Goal: Transaction & Acquisition: Purchase product/service

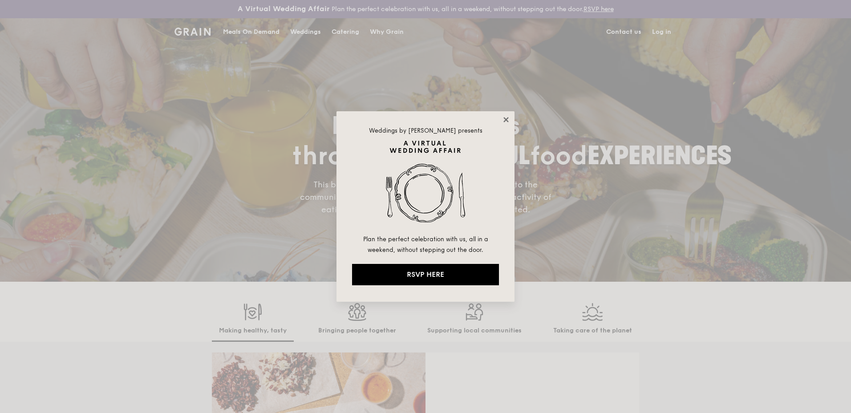
click at [508, 117] on icon at bounding box center [506, 120] width 8 height 8
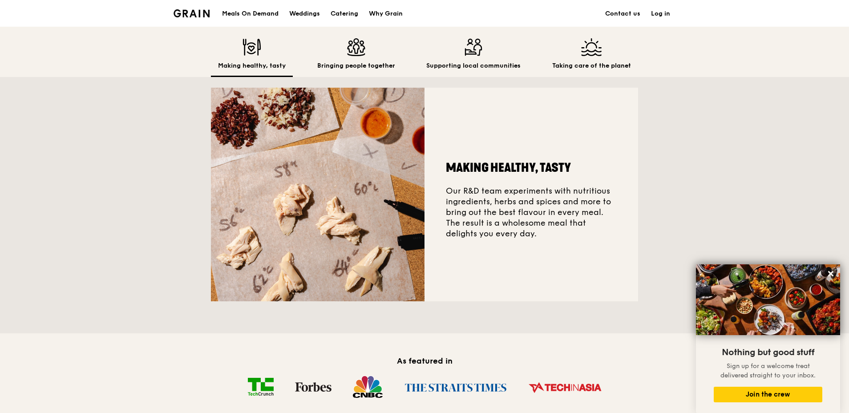
scroll to position [263, 0]
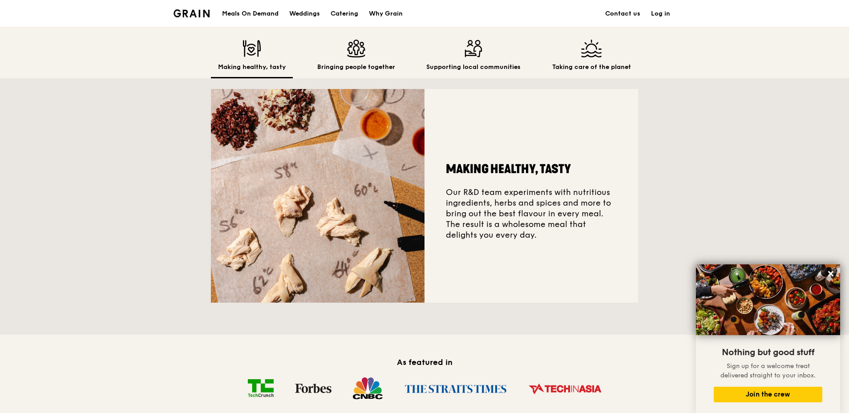
click at [251, 67] on h2 "Making healthy, tasty" at bounding box center [252, 67] width 68 height 9
click at [352, 57] on div "Bringing people together" at bounding box center [356, 59] width 92 height 39
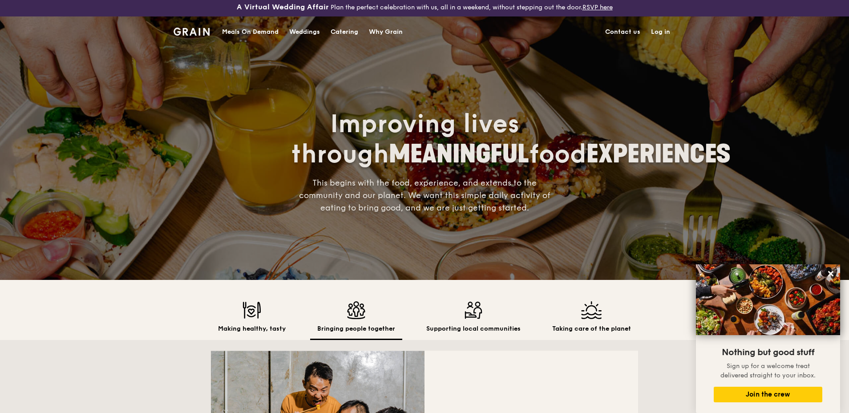
scroll to position [0, 0]
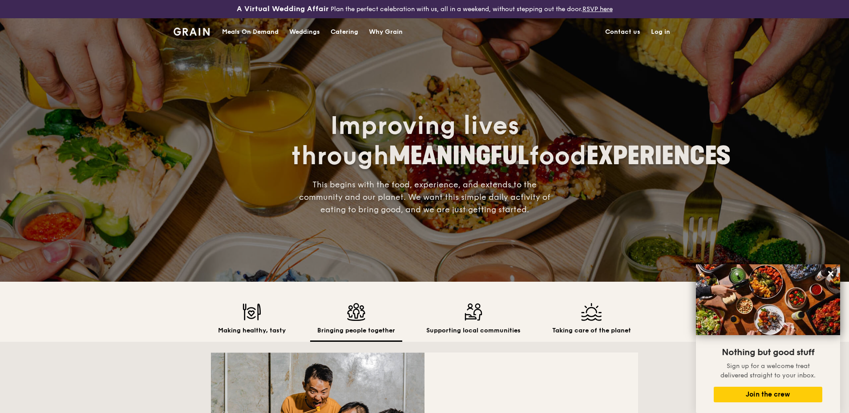
click at [263, 30] on div "Meals On Demand" at bounding box center [250, 32] width 57 height 27
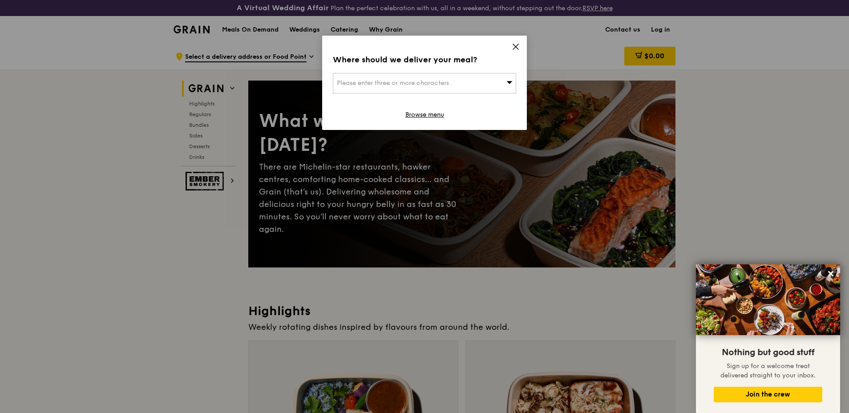
click at [517, 45] on icon at bounding box center [516, 47] width 8 height 8
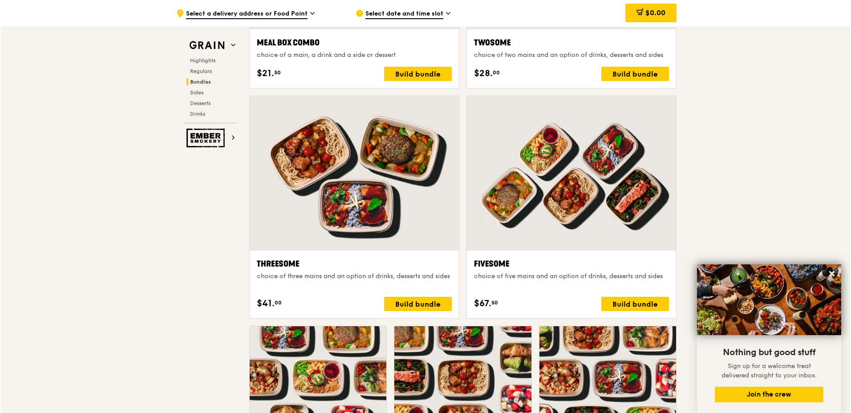
scroll to position [1513, 0]
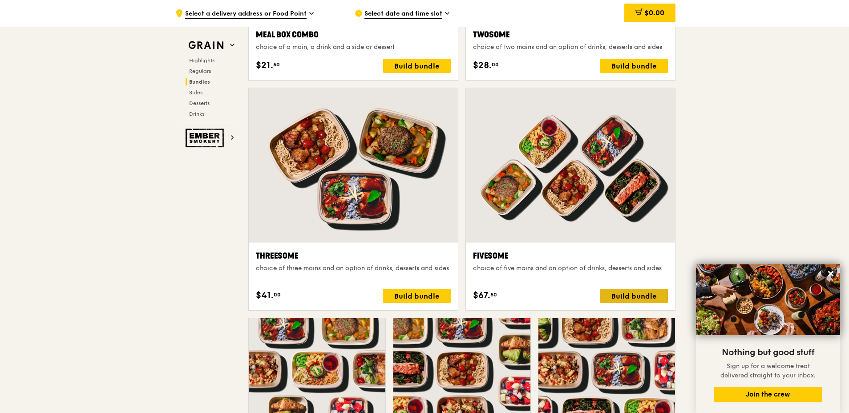
click at [632, 297] on div "Build bundle" at bounding box center [634, 296] width 68 height 14
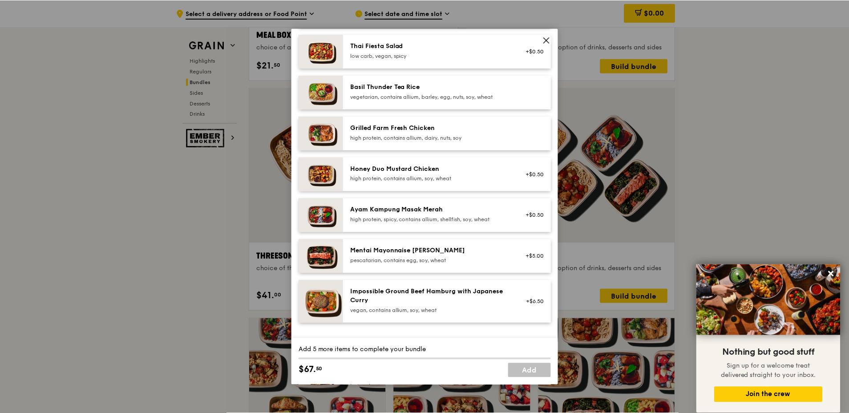
scroll to position [178, 0]
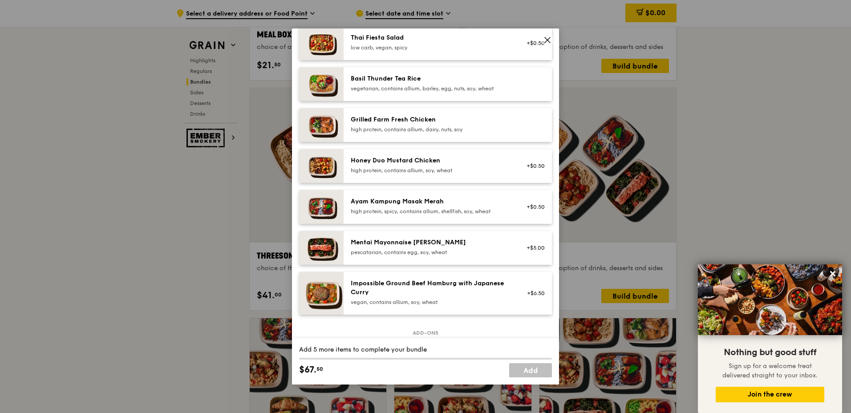
click at [544, 39] on icon at bounding box center [547, 40] width 8 height 8
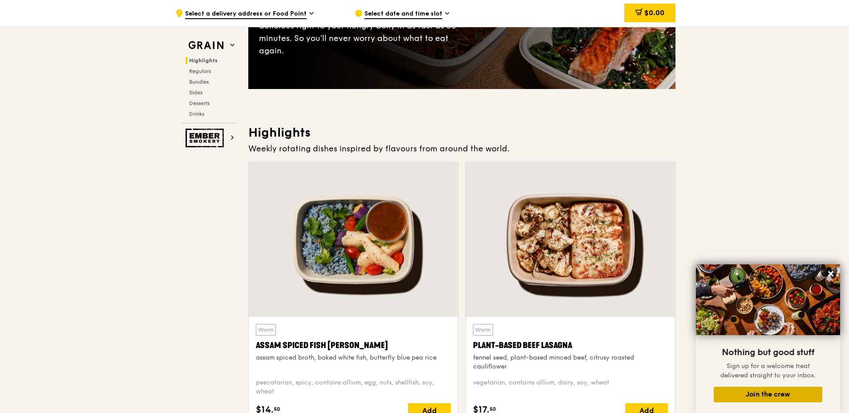
click at [770, 396] on button "Join the crew" at bounding box center [768, 395] width 109 height 16
